Goal: Information Seeking & Learning: Learn about a topic

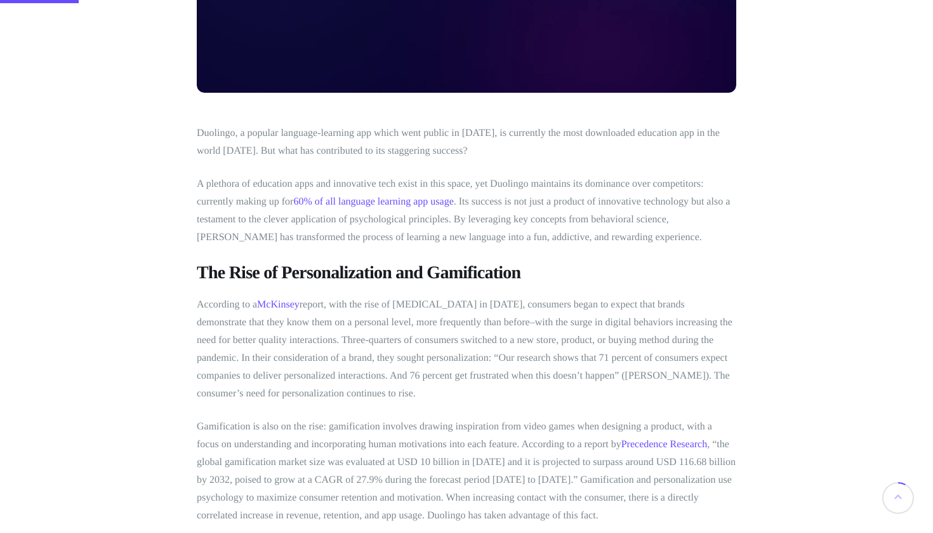
scroll to position [432, 0]
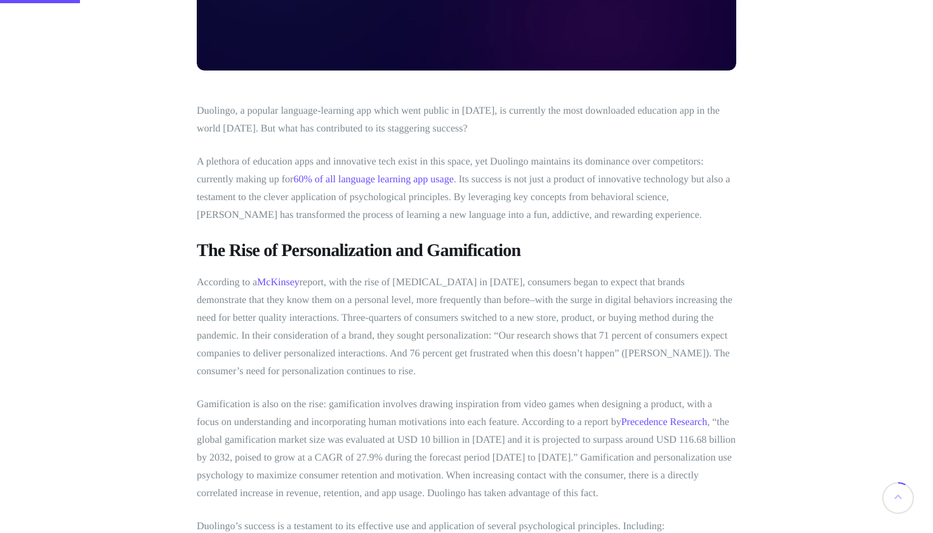
click at [222, 182] on p "A plethora of education apps and innovative tech exist in this space, yet Duoli…" at bounding box center [467, 188] width 540 height 71
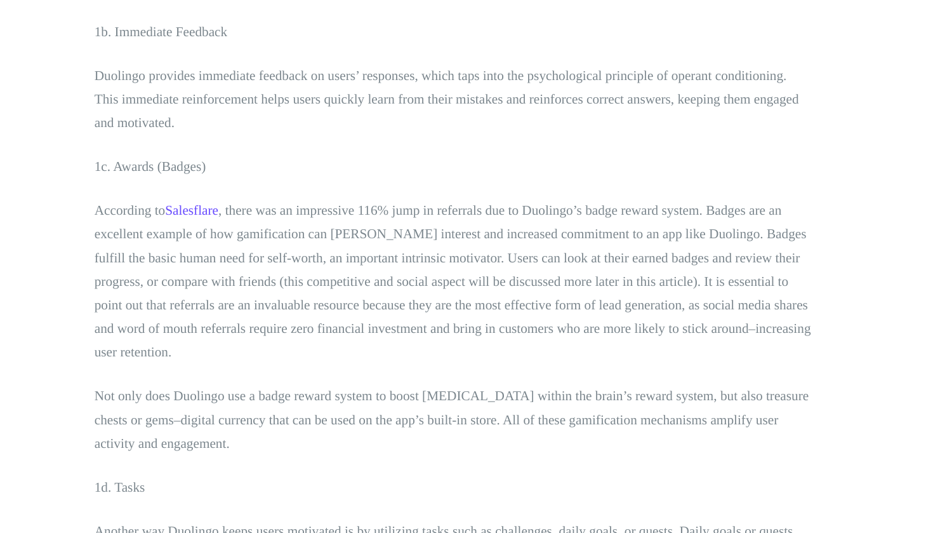
scroll to position [1621, 0]
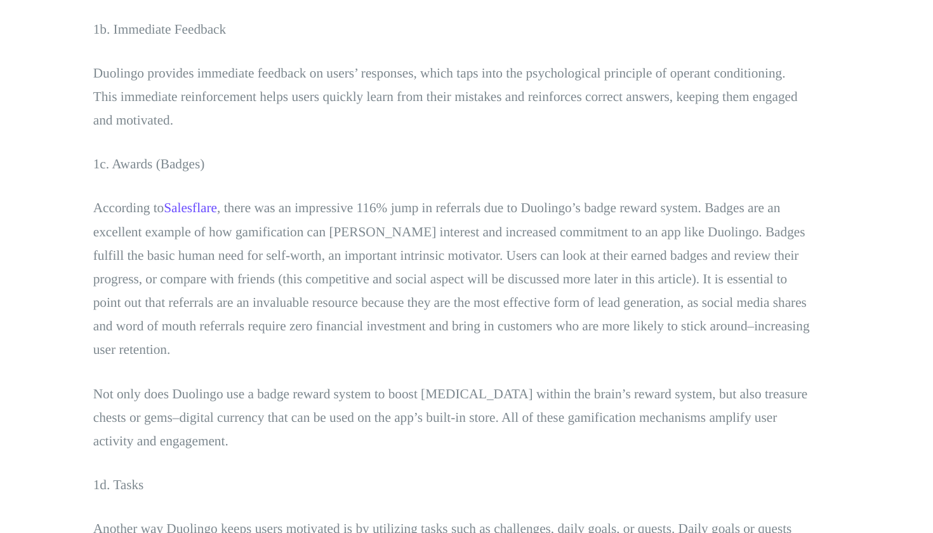
click at [197, 178] on p "Duolingo provides immediate feedback on users’ responses, which taps into the p…" at bounding box center [467, 204] width 540 height 53
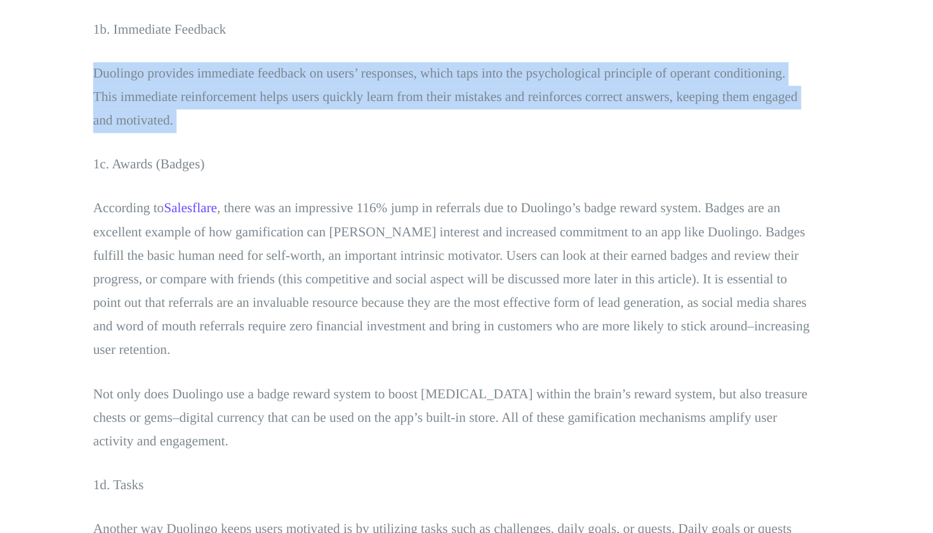
click at [197, 178] on p "Duolingo provides immediate feedback on users’ responses, which taps into the p…" at bounding box center [467, 204] width 540 height 53
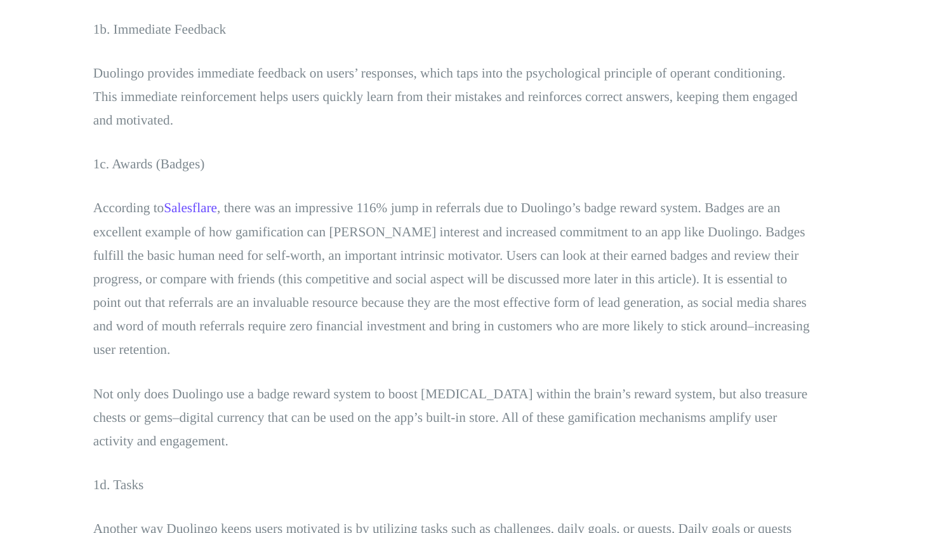
click at [197, 178] on p "Duolingo provides immediate feedback on users’ responses, which taps into the p…" at bounding box center [467, 204] width 540 height 53
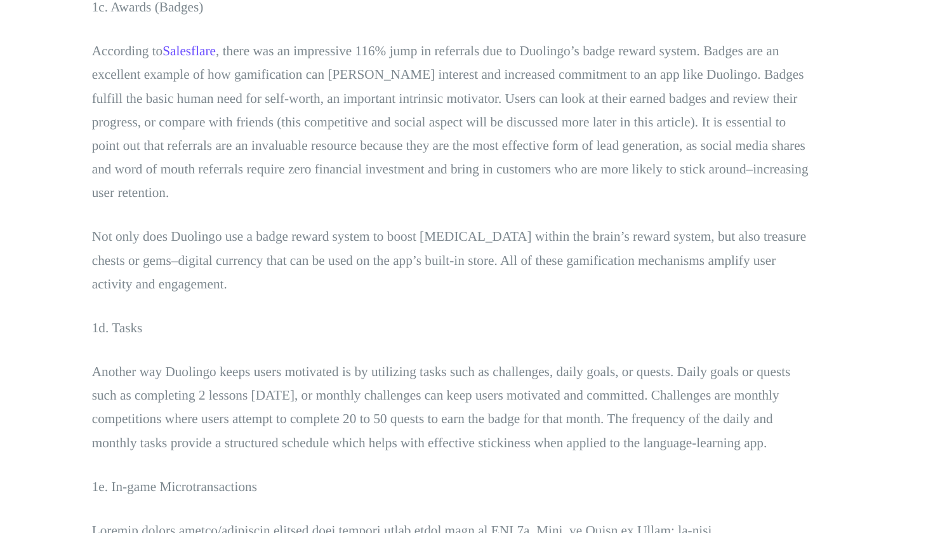
scroll to position [1740, 0]
drag, startPoint x: 157, startPoint y: 72, endPoint x: 199, endPoint y: 73, distance: 41.3
click at [199, 161] on p "According to Salesflare , there was an impressive 116% jump in referrals due to…" at bounding box center [467, 223] width 540 height 124
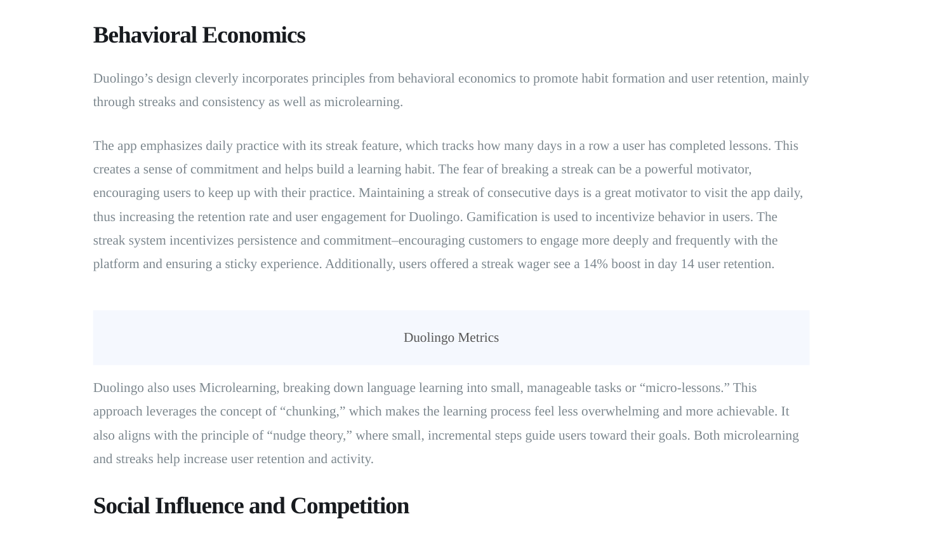
scroll to position [2449, 0]
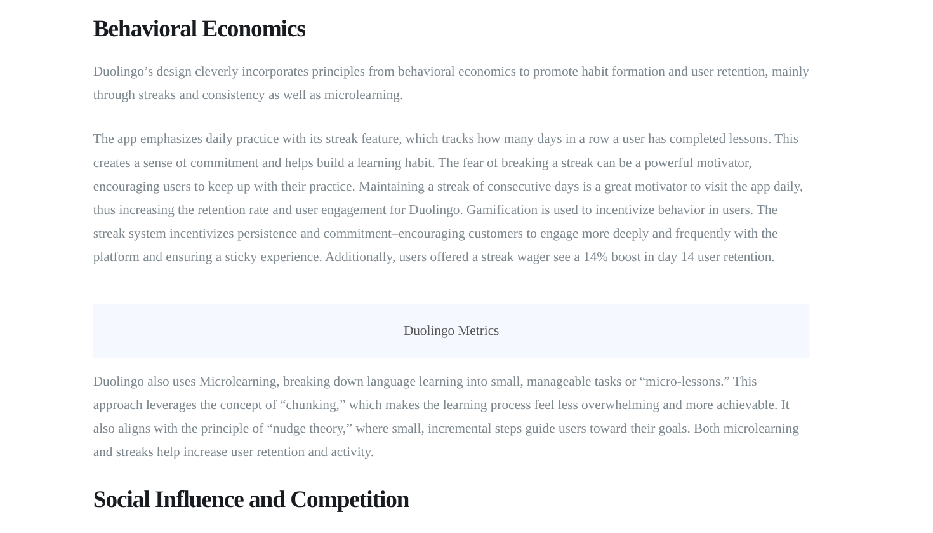
click at [375, 228] on p "The app emphasizes daily practice with its streak feature, which tracks how man…" at bounding box center [467, 281] width 540 height 107
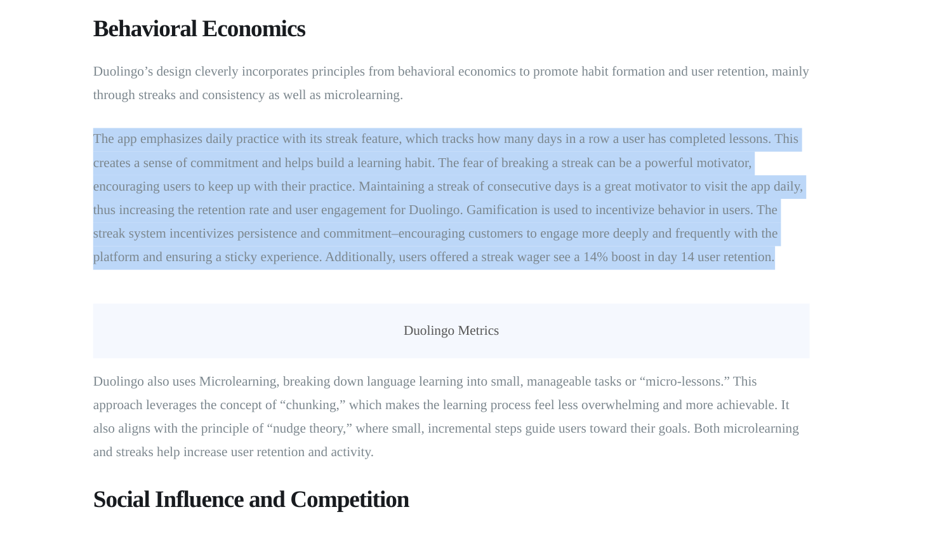
click at [375, 228] on p "The app emphasizes daily practice with its streak feature, which tracks how man…" at bounding box center [467, 281] width 540 height 107
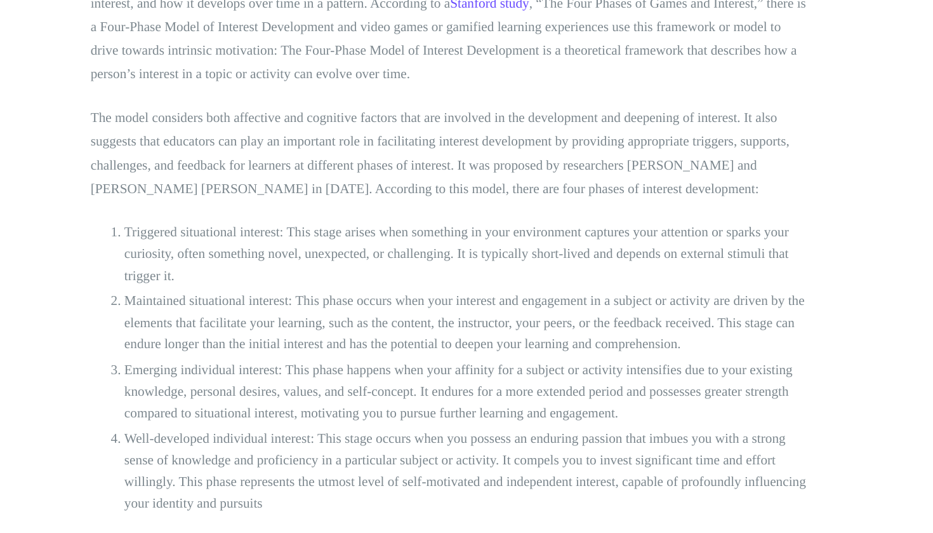
scroll to position [3439, 0]
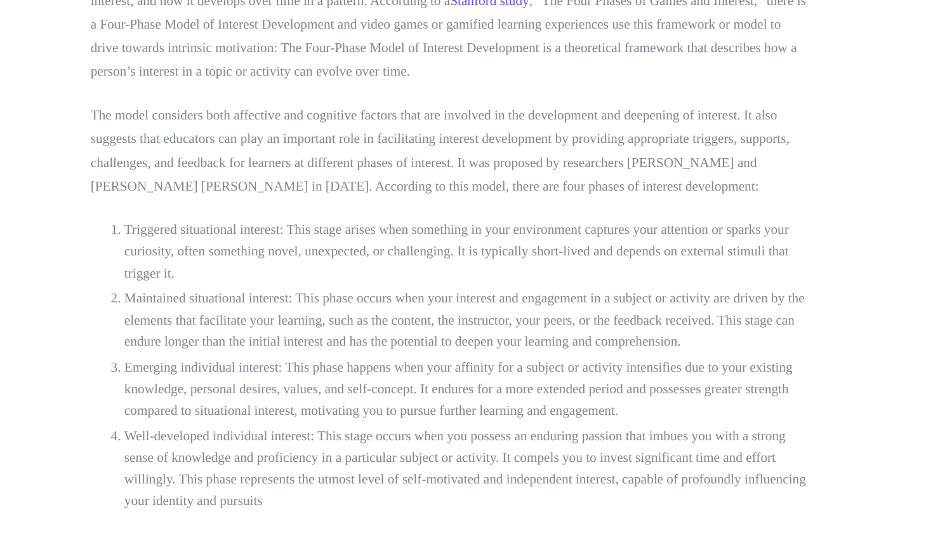
click at [197, 210] on p "The model considers both affective and cognitive factors that are involved in t…" at bounding box center [467, 245] width 540 height 71
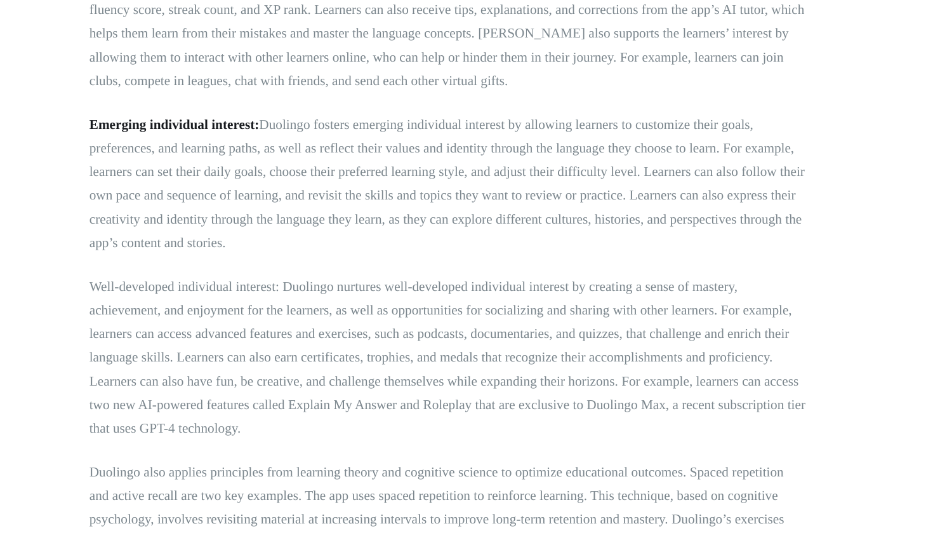
scroll to position [4135, 0]
